Goal: Task Accomplishment & Management: Complete application form

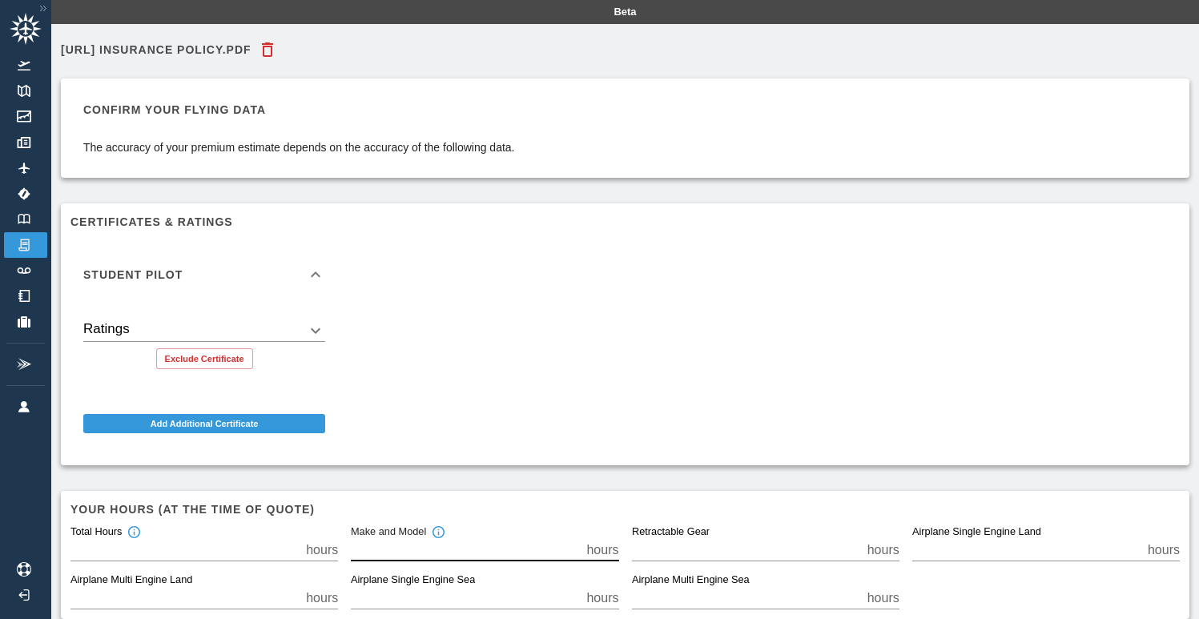
scroll to position [85, 0]
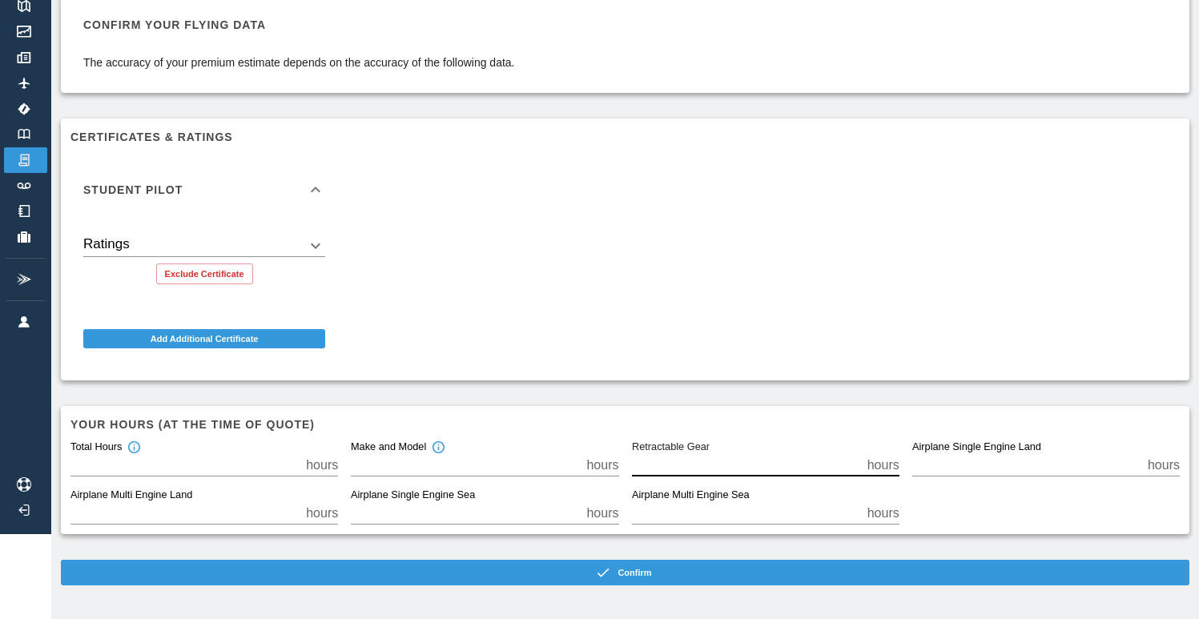
click at [711, 467] on input "*" at bounding box center [746, 465] width 229 height 22
click at [981, 464] on input "*" at bounding box center [1026, 465] width 229 height 22
type input "**"
click at [423, 464] on input "*" at bounding box center [465, 465] width 229 height 22
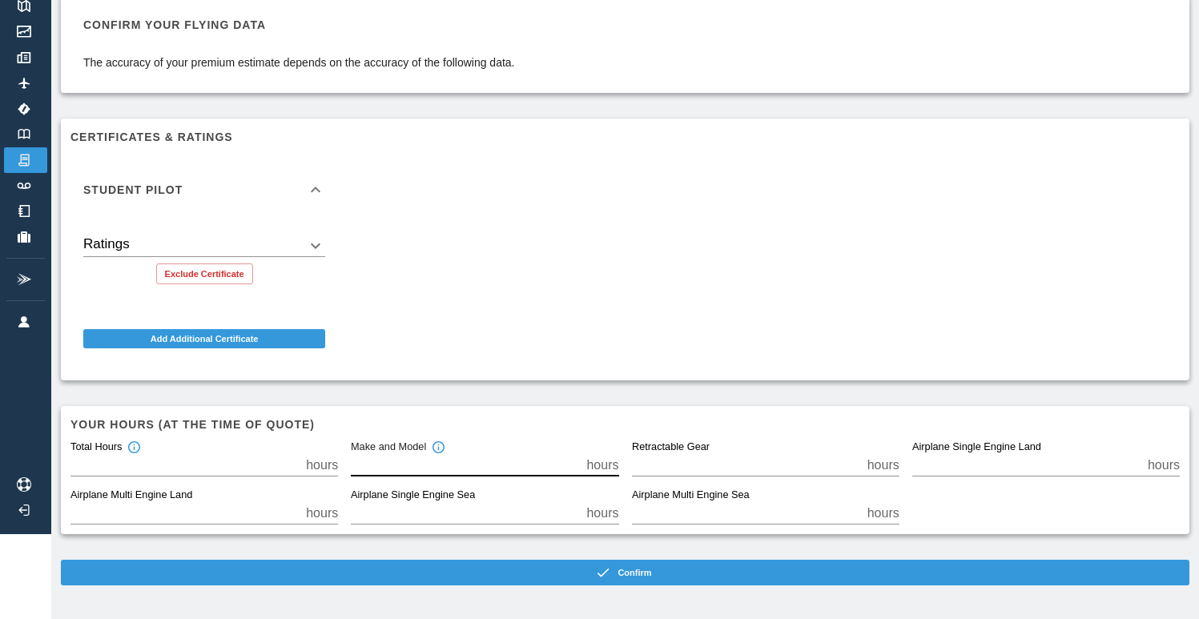
type input "**"
click at [512, 310] on div "Student Pilot Ratings ​ Exclude Certificate Add Additional Certificate" at bounding box center [619, 256] width 1122 height 229
click at [315, 244] on body "Beta [URL] Insurance Policy.pdf Confirm your flying data The accuracy of your p…" at bounding box center [599, 224] width 1199 height 619
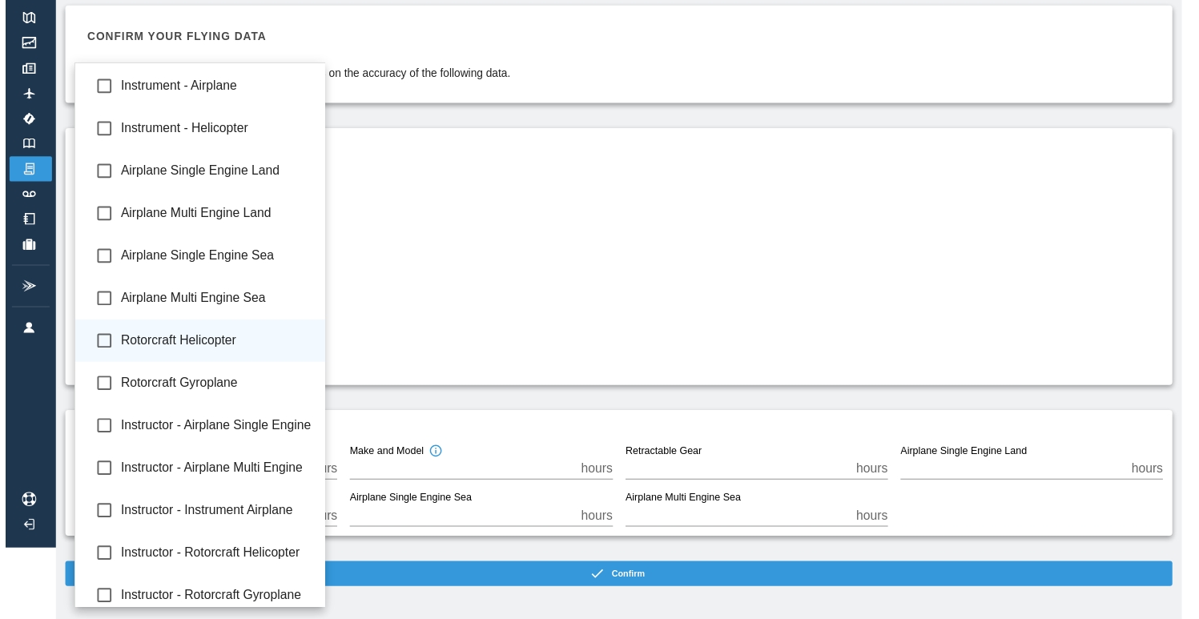
scroll to position [54, 0]
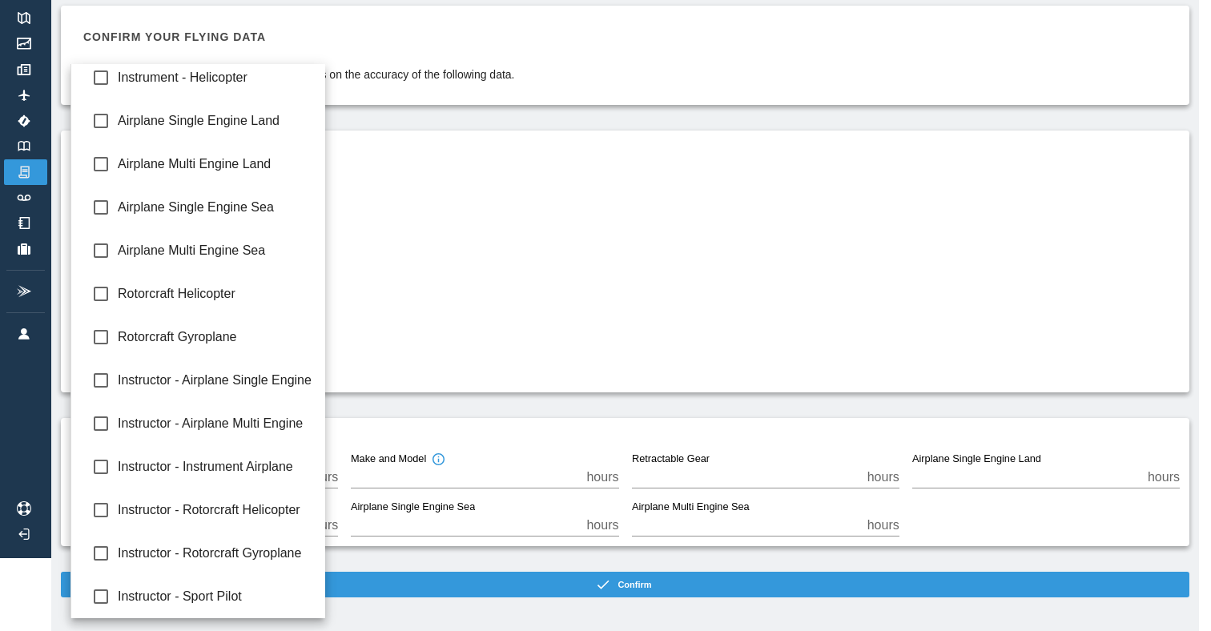
click at [500, 335] on div at bounding box center [605, 315] width 1211 height 631
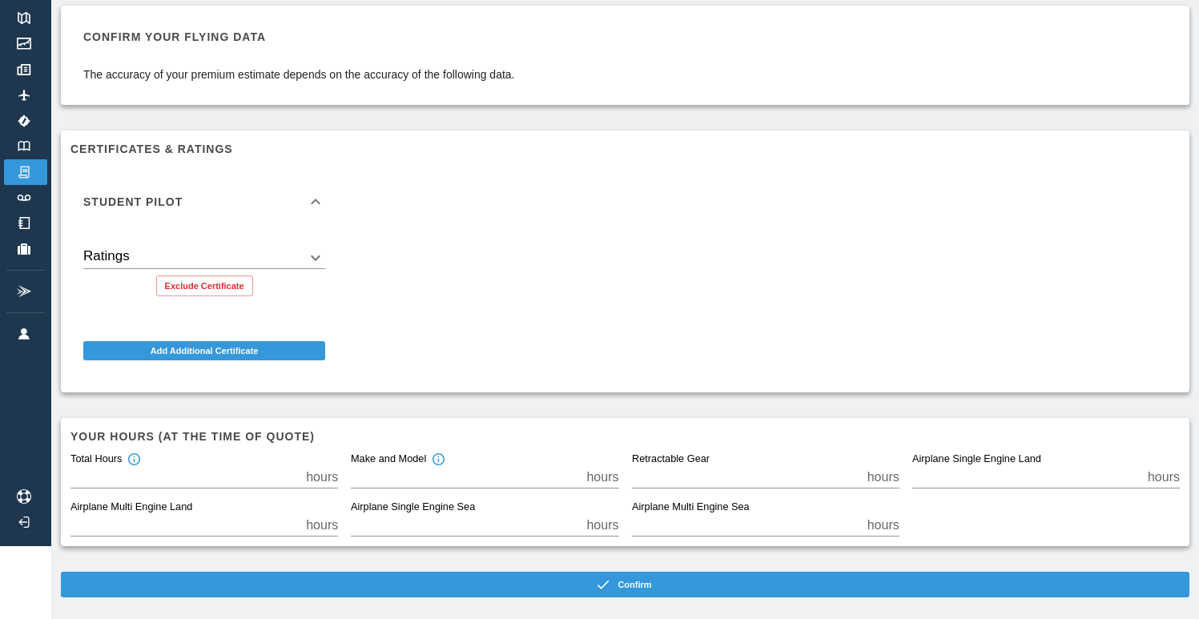
click at [319, 198] on icon at bounding box center [315, 201] width 19 height 19
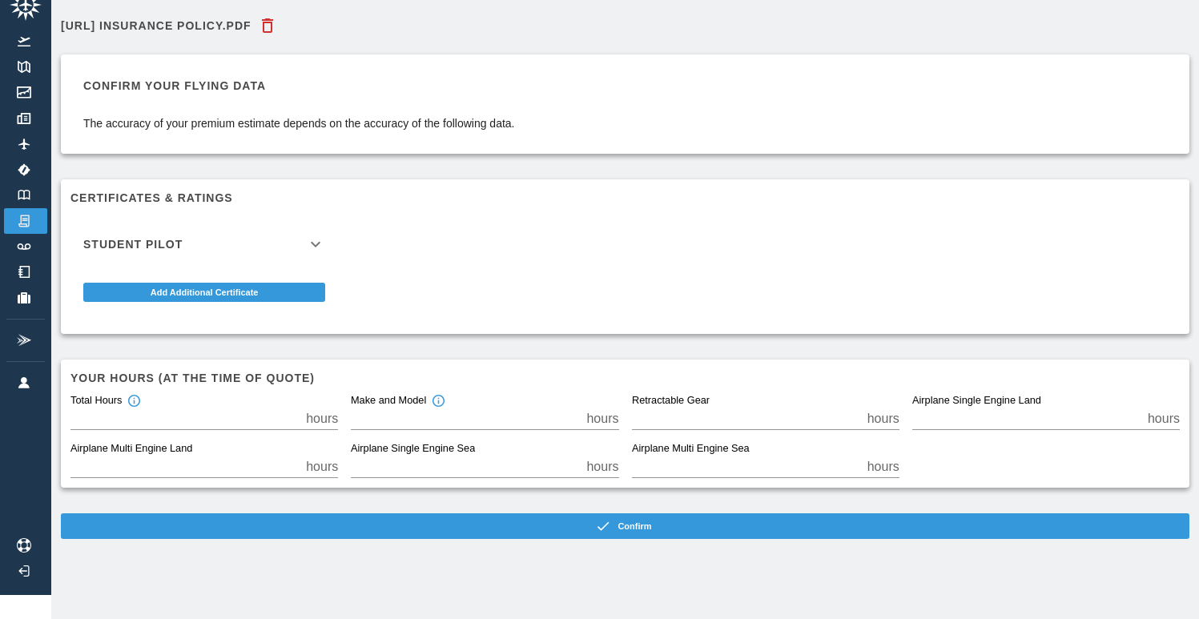
click at [319, 235] on icon at bounding box center [315, 244] width 19 height 19
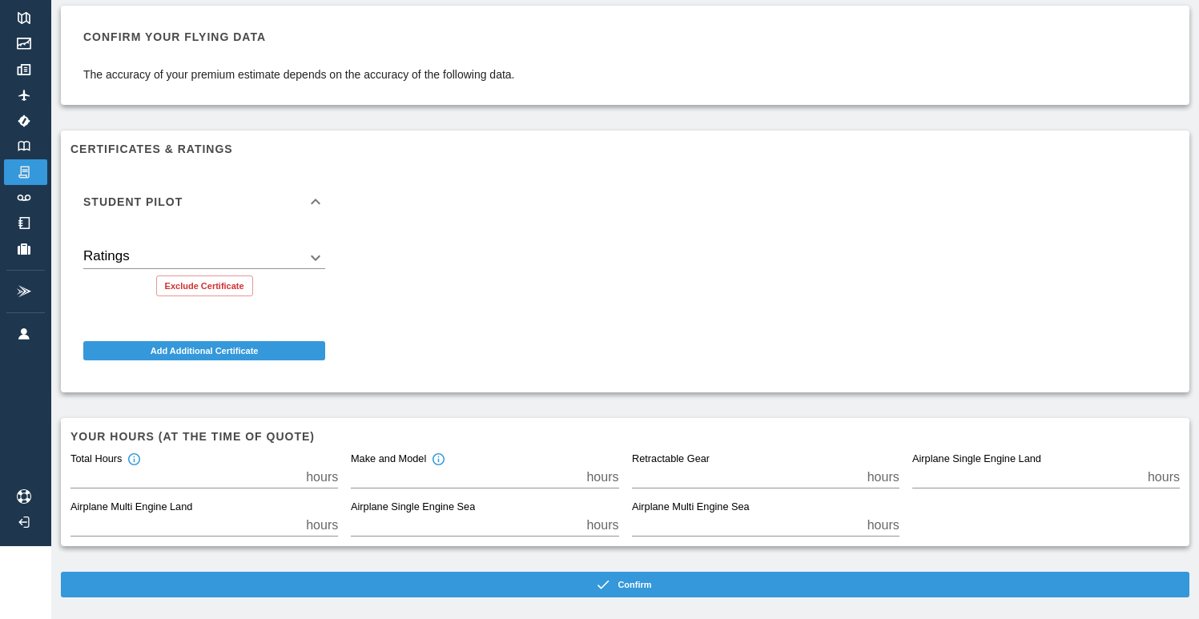
click at [263, 253] on body "Beta [URL] Insurance Policy.pdf Confirm your flying data The accuracy of your p…" at bounding box center [599, 236] width 1199 height 619
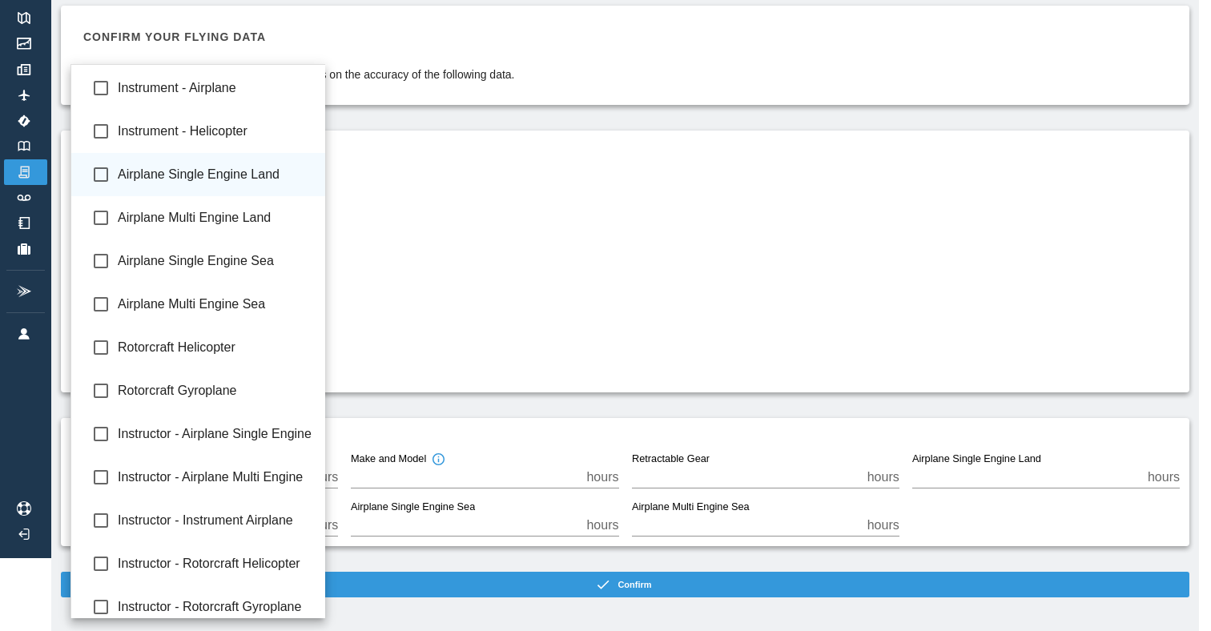
click at [290, 177] on span "Airplane Single Engine Land" at bounding box center [215, 174] width 195 height 19
type input "**********"
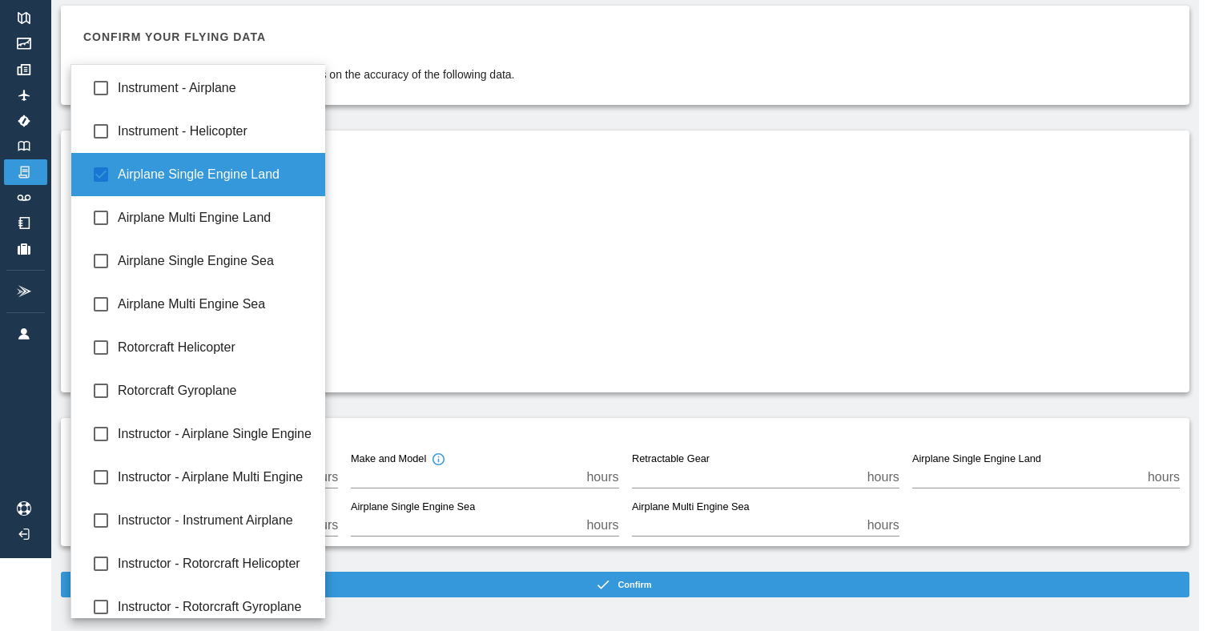
click at [552, 195] on div at bounding box center [605, 315] width 1211 height 631
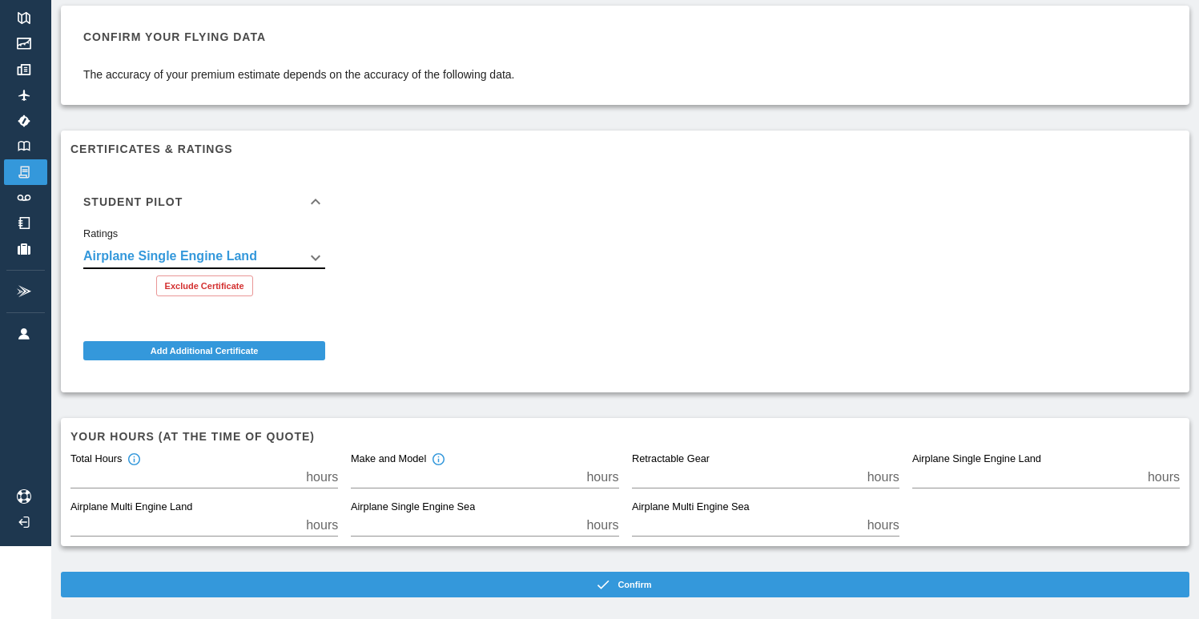
click at [319, 254] on body "**********" at bounding box center [599, 236] width 1199 height 619
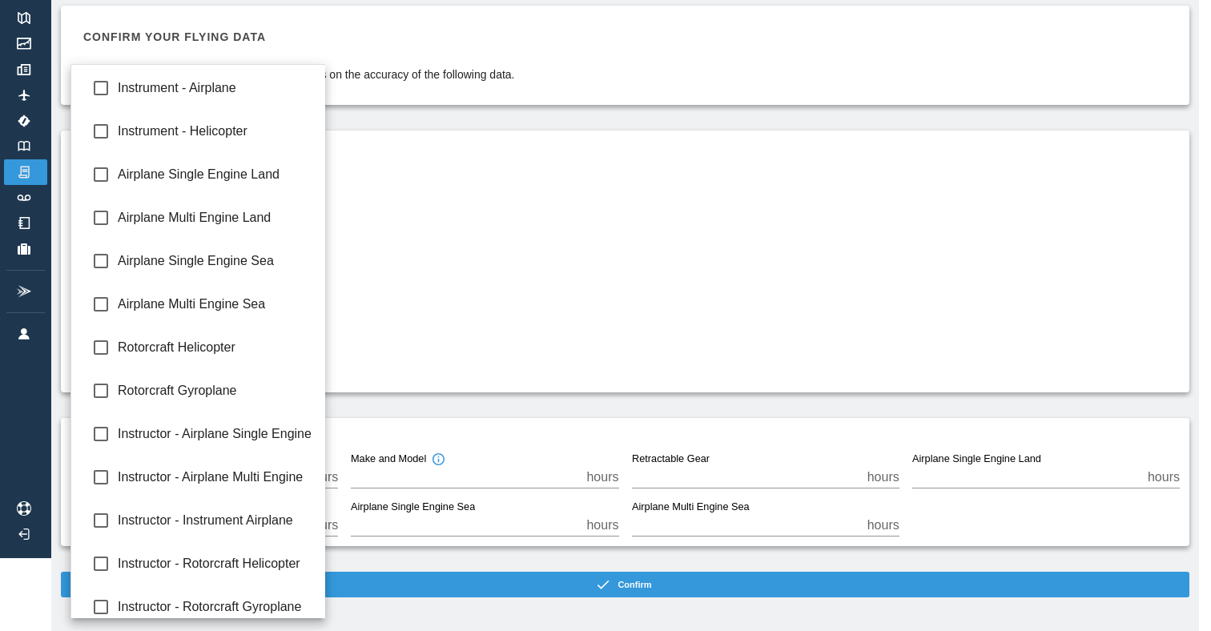
click at [428, 216] on div at bounding box center [605, 315] width 1211 height 631
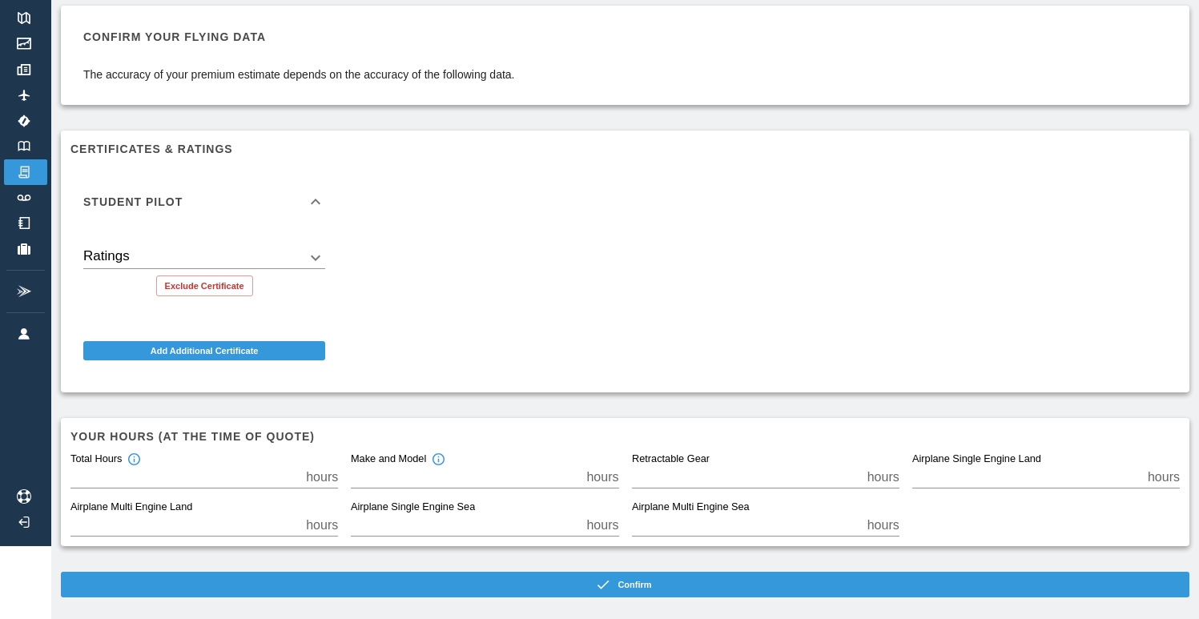
click at [320, 201] on icon at bounding box center [316, 202] width 10 height 6
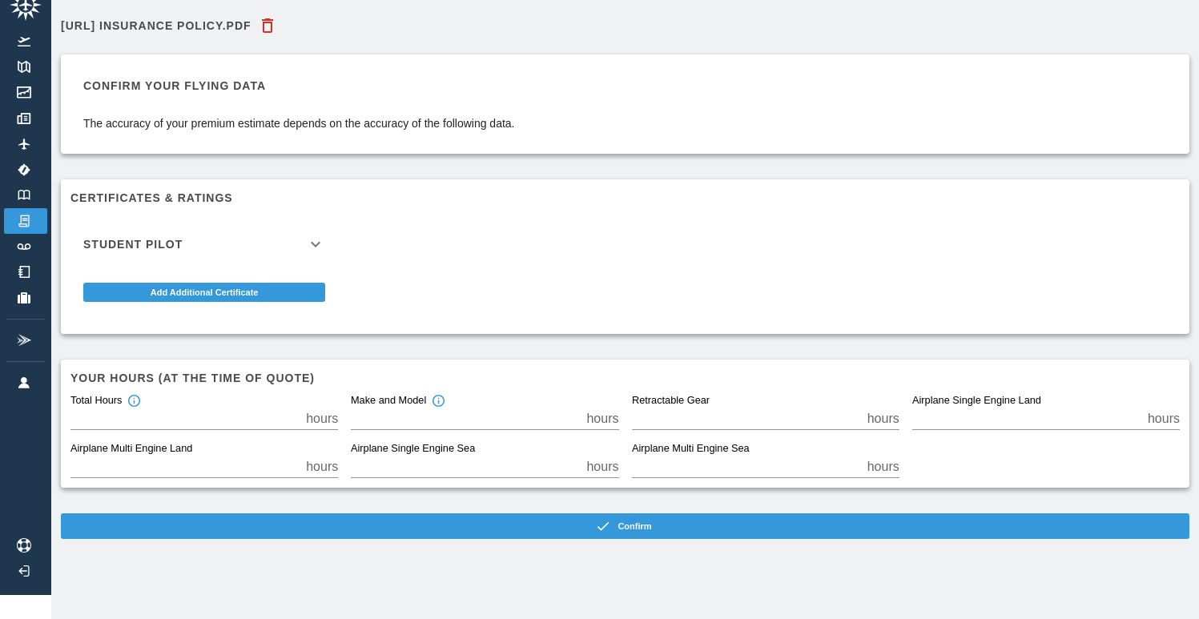
click at [323, 235] on icon at bounding box center [315, 244] width 19 height 19
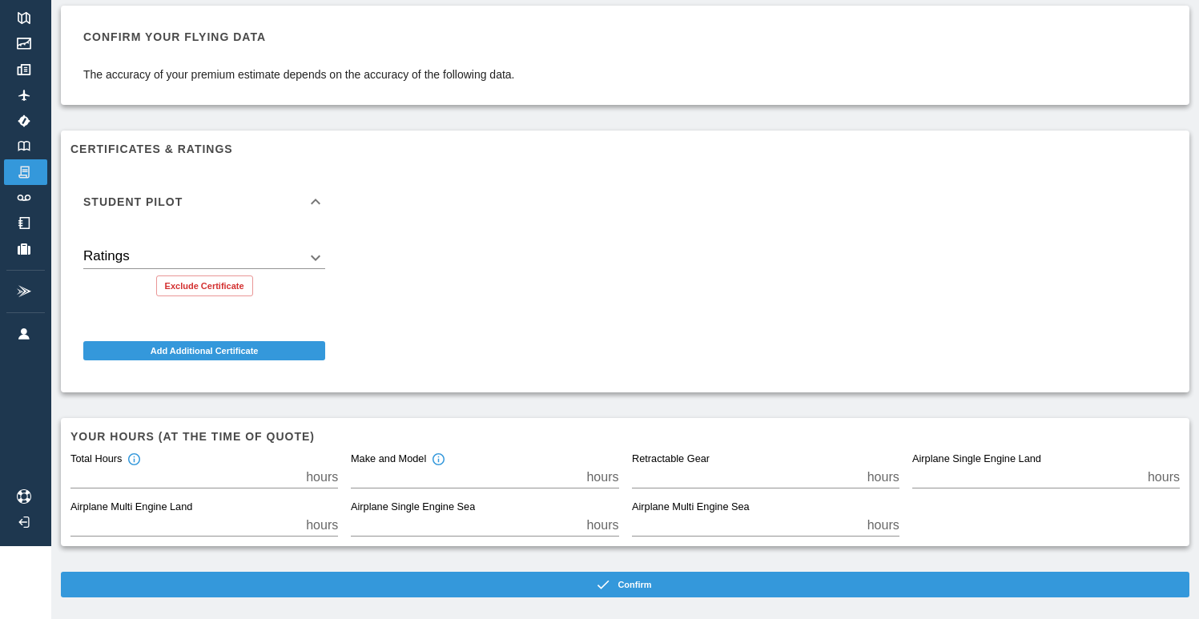
click at [317, 262] on body "Beta [URL] Insurance Policy.pdf Confirm your flying data The accuracy of your p…" at bounding box center [599, 236] width 1199 height 619
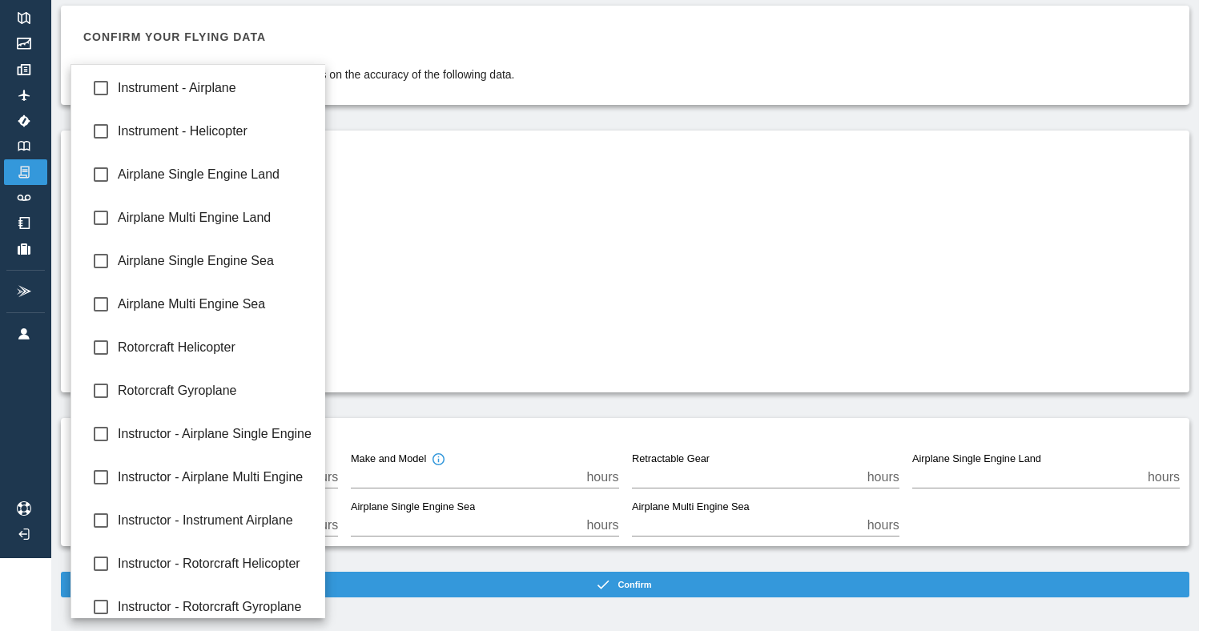
click at [481, 257] on div at bounding box center [605, 315] width 1211 height 631
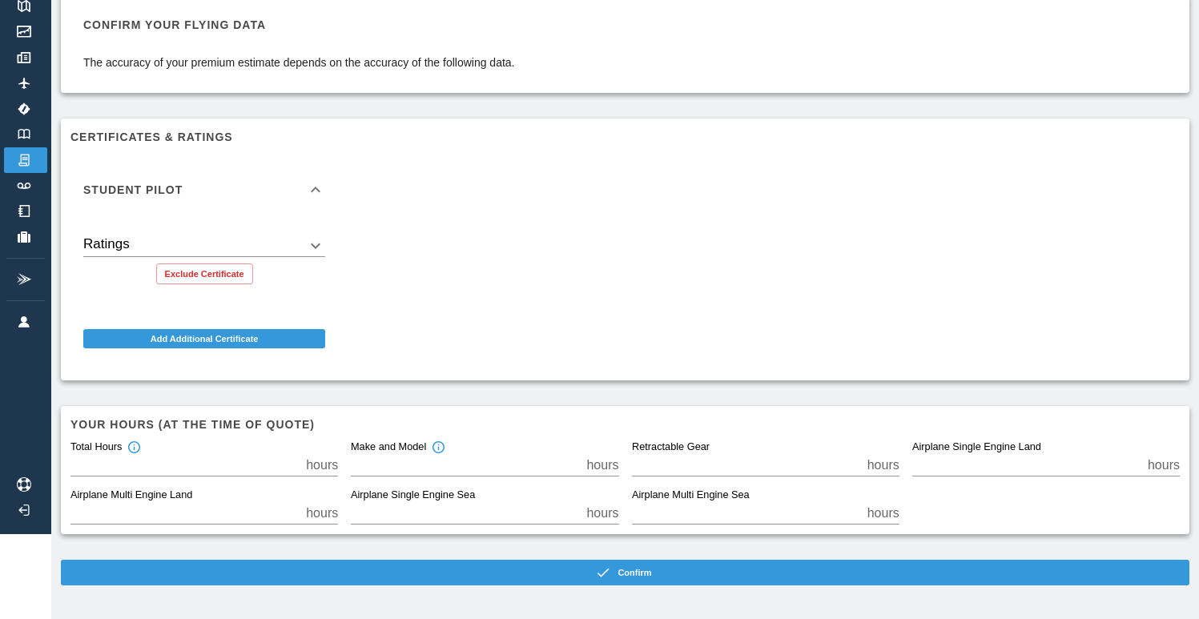
click at [318, 194] on icon at bounding box center [315, 189] width 19 height 19
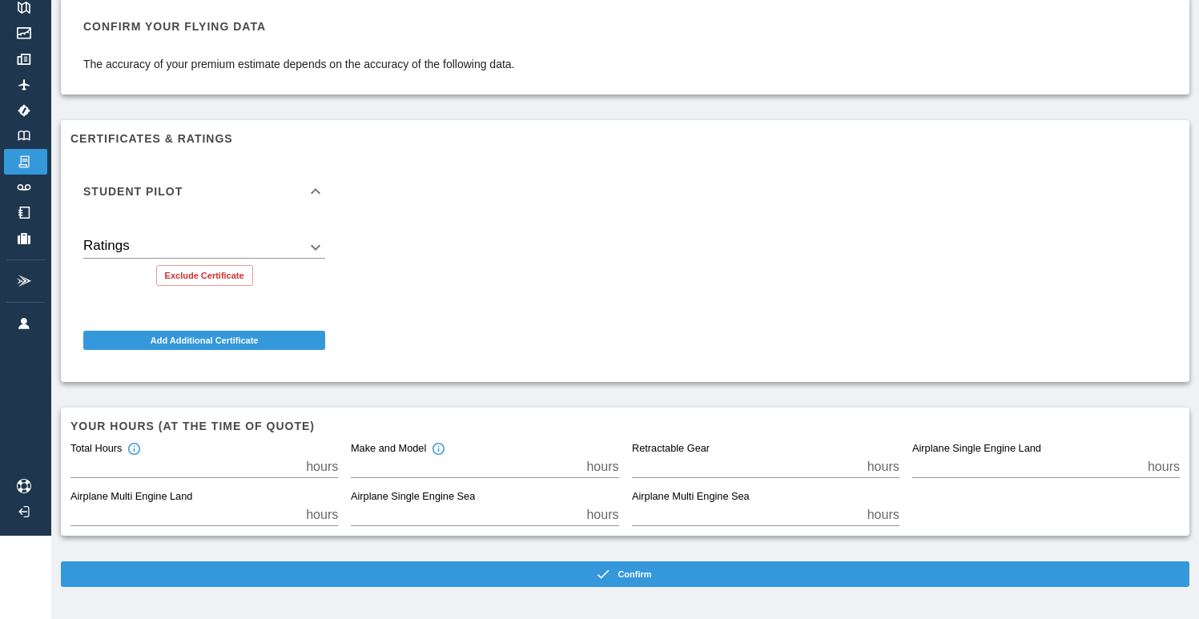
scroll to position [36, 0]
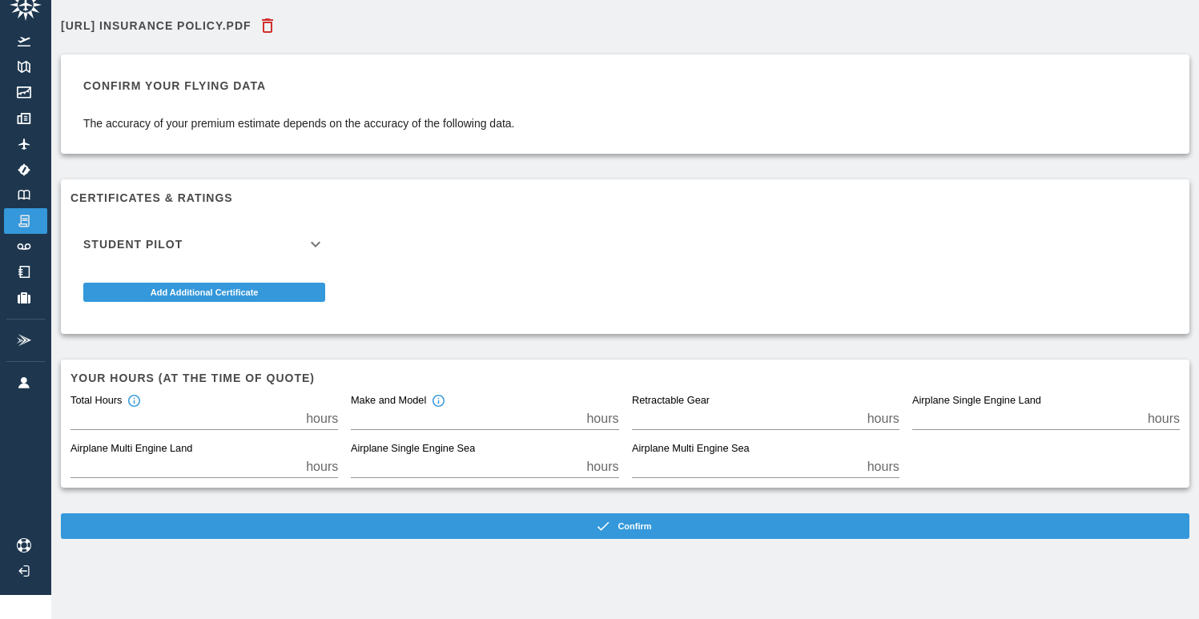
click at [317, 235] on icon at bounding box center [315, 244] width 19 height 19
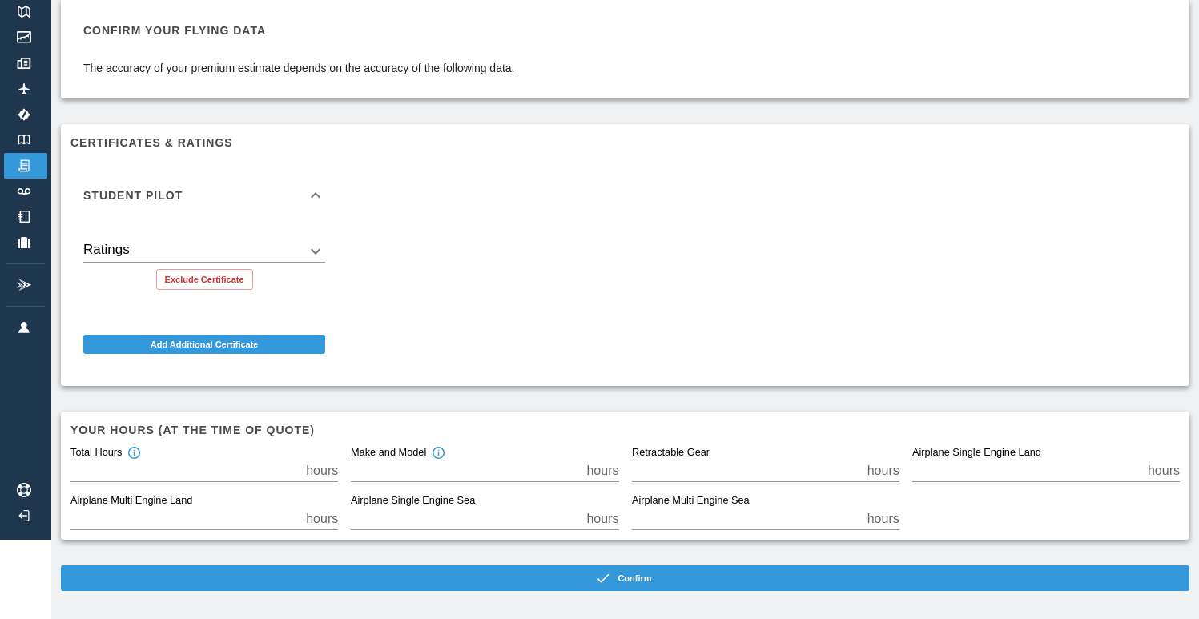
scroll to position [85, 0]
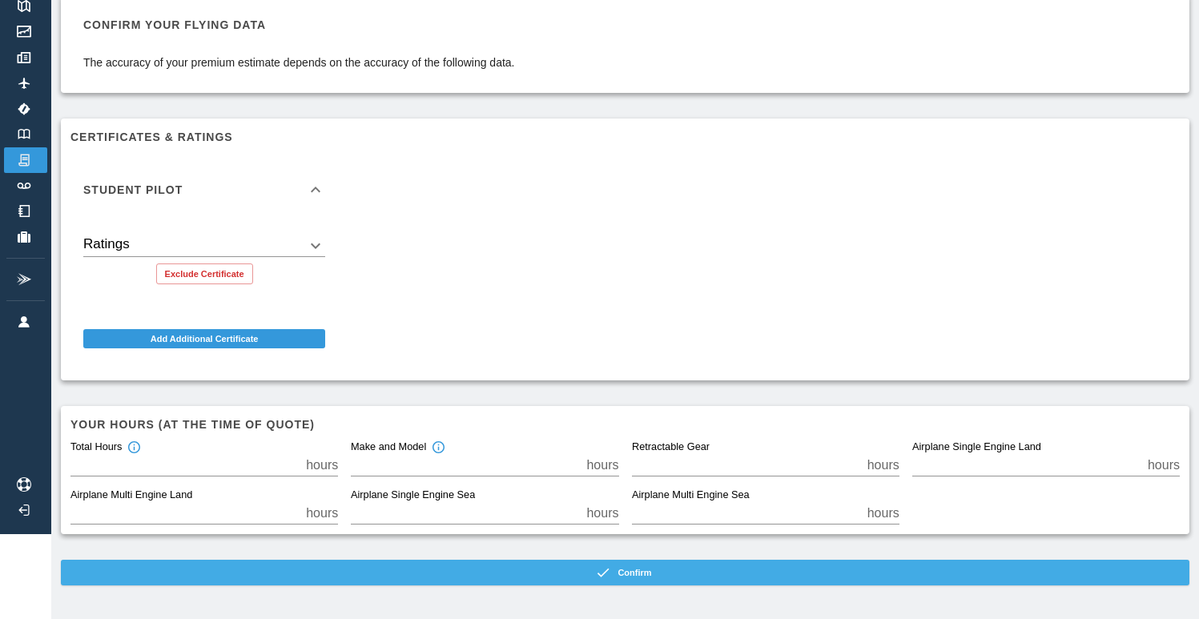
click at [659, 568] on button "Confirm" at bounding box center [625, 573] width 1128 height 26
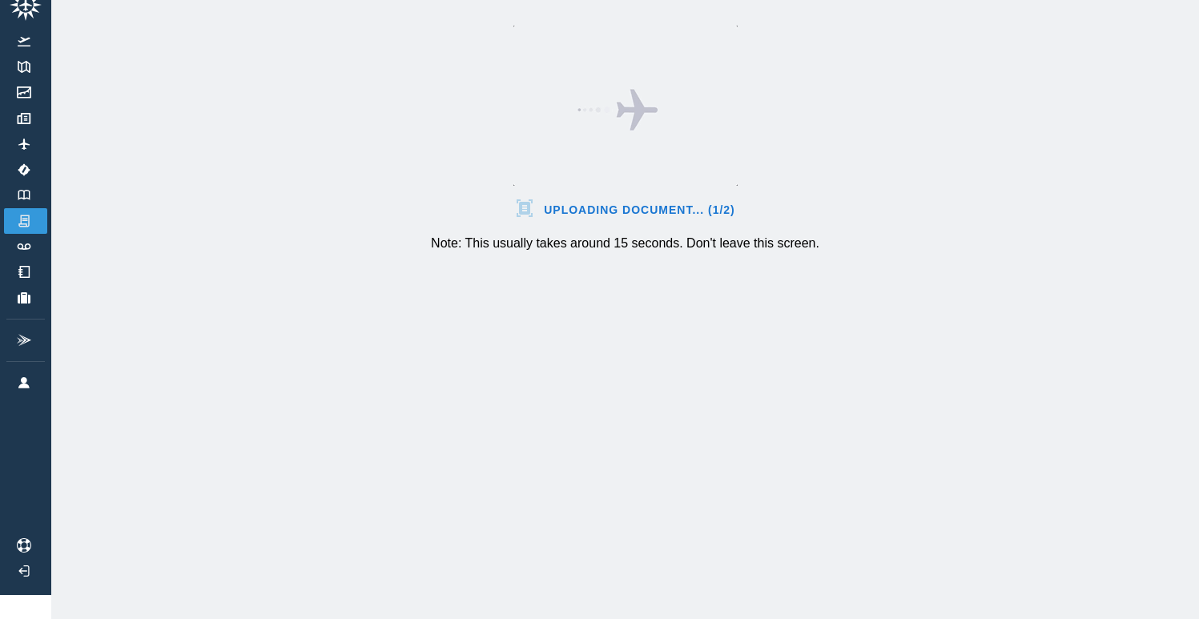
scroll to position [36, 0]
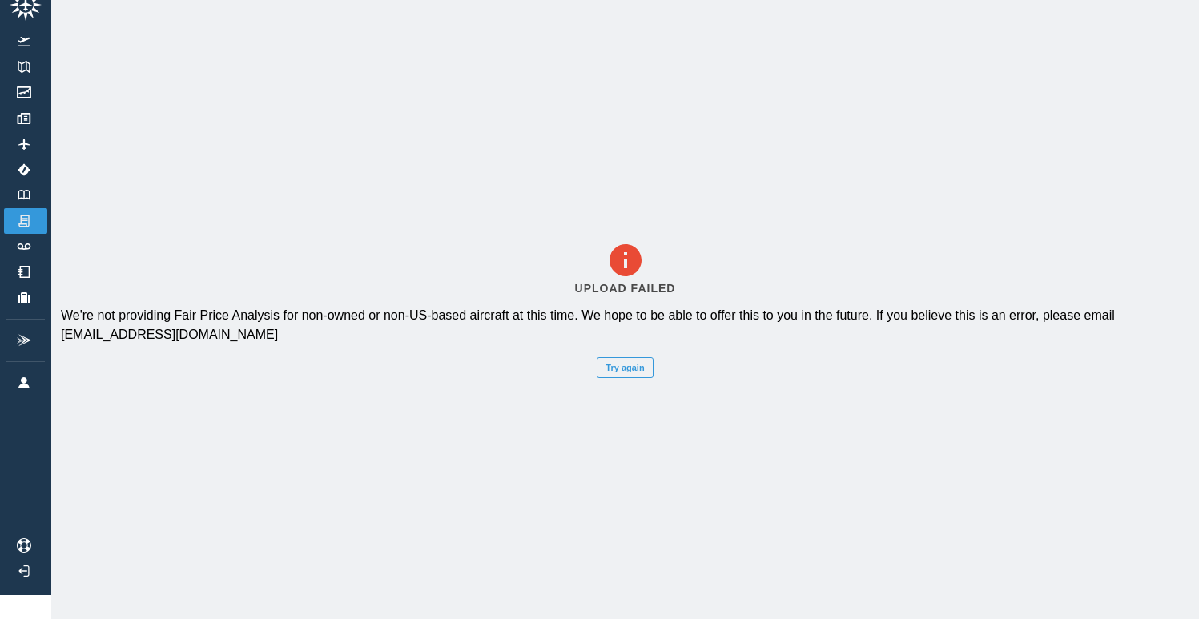
click at [628, 260] on icon at bounding box center [625, 260] width 32 height 32
click at [29, 190] on img at bounding box center [24, 195] width 18 height 10
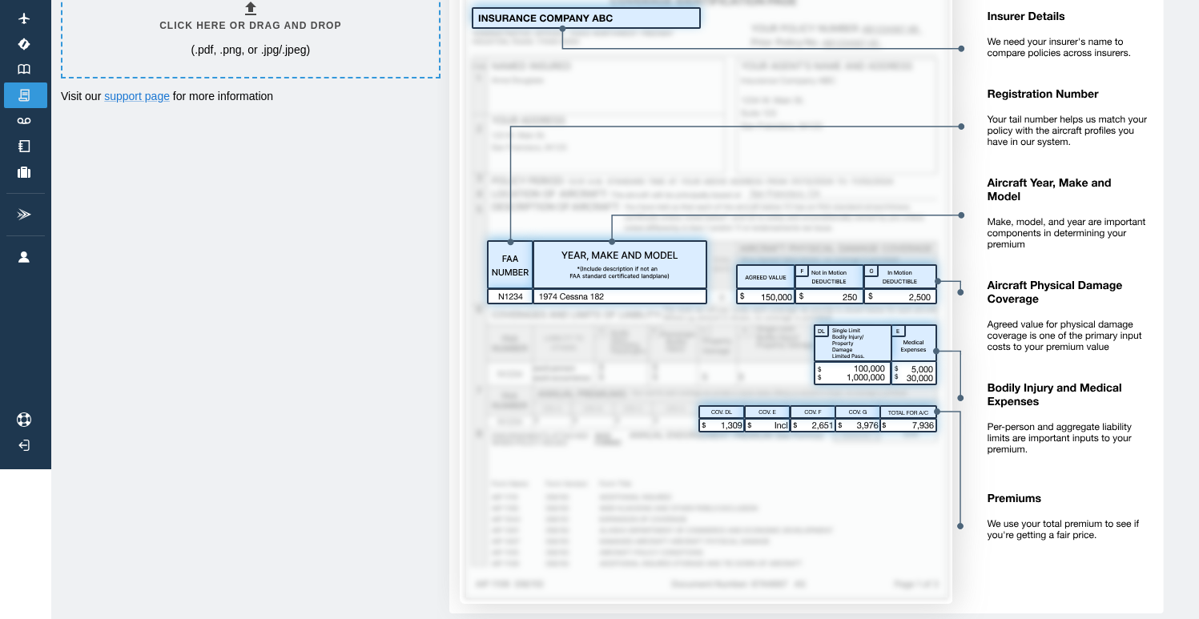
scroll to position [200, 0]
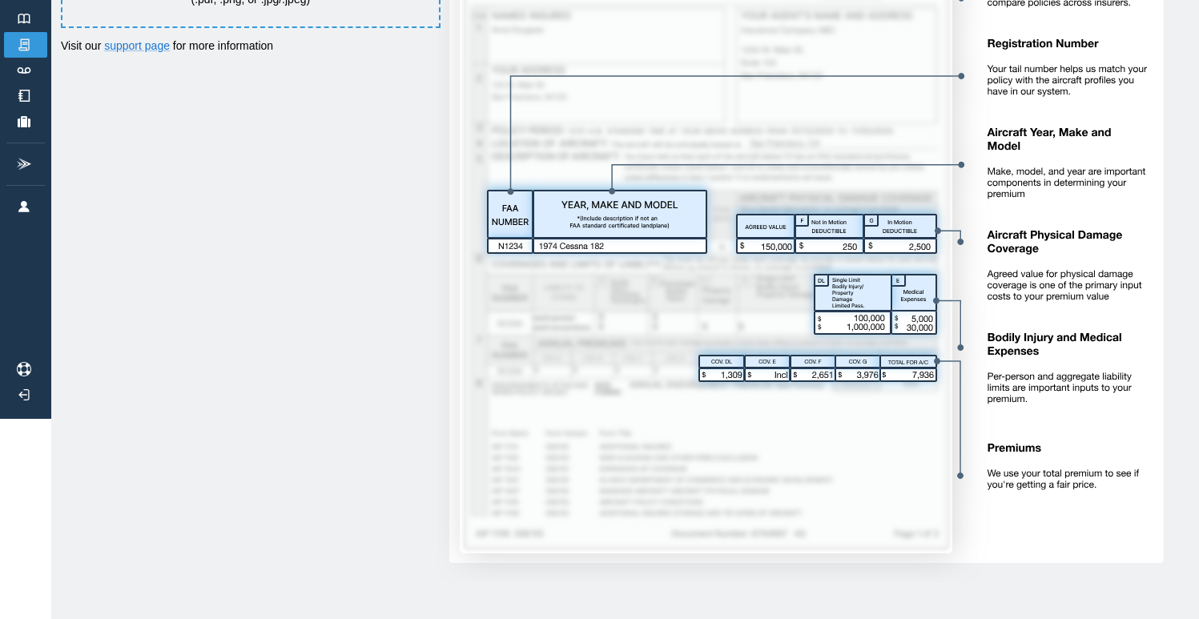
click at [700, 256] on img at bounding box center [800, 207] width 726 height 749
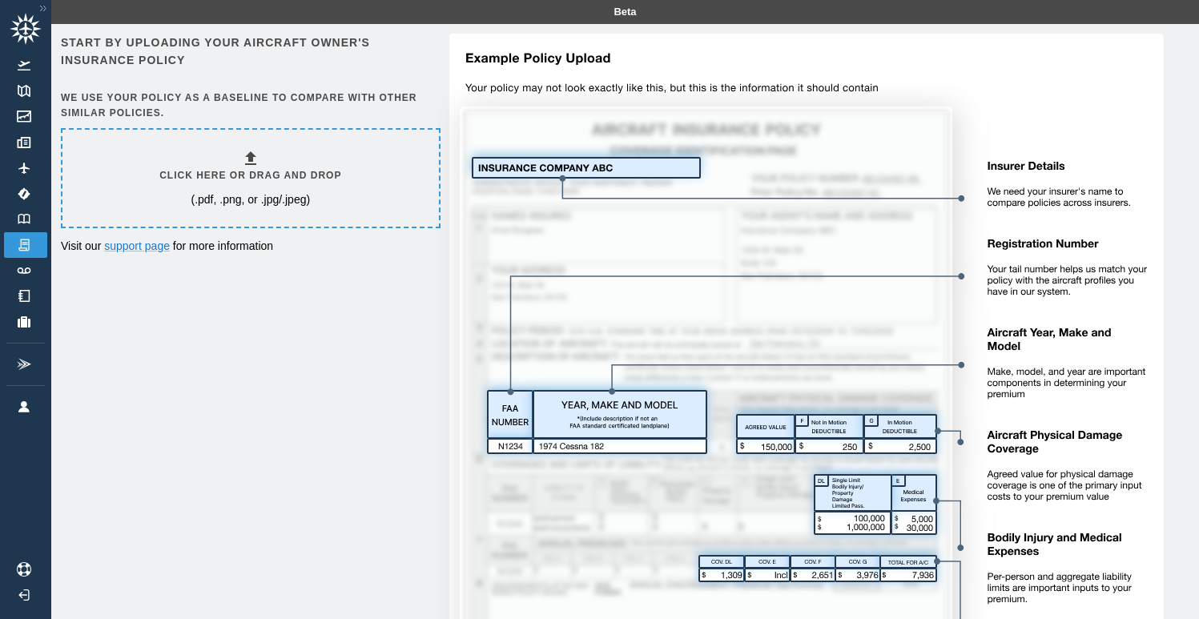
scroll to position [0, 0]
click at [22, 299] on img at bounding box center [24, 296] width 18 height 12
